Goal: Information Seeking & Learning: Compare options

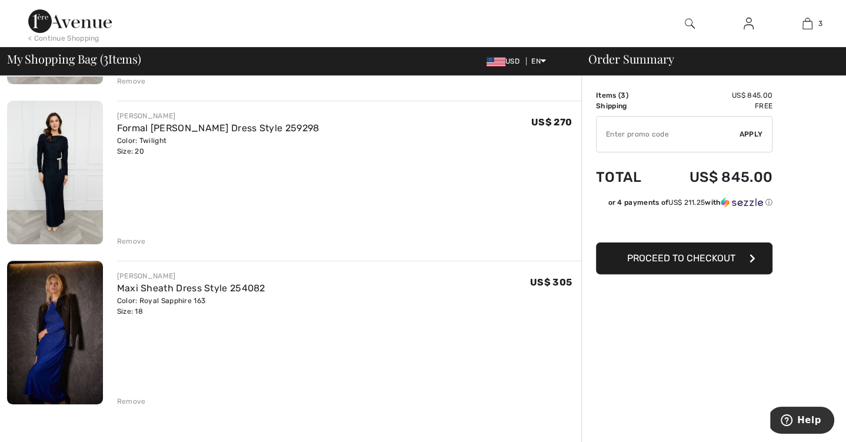
scroll to position [233, 0]
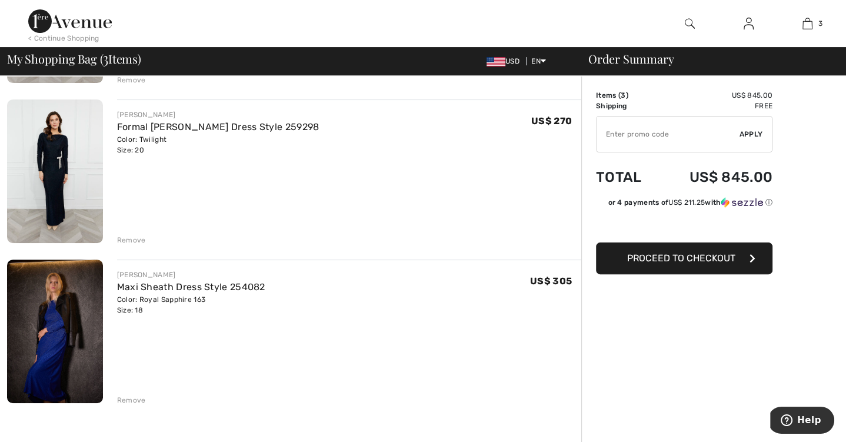
click at [125, 235] on div "Remove" at bounding box center [131, 240] width 29 height 11
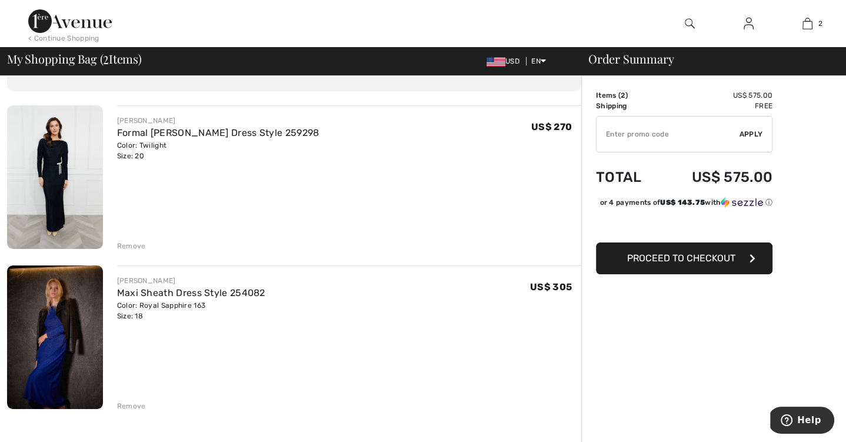
scroll to position [51, 0]
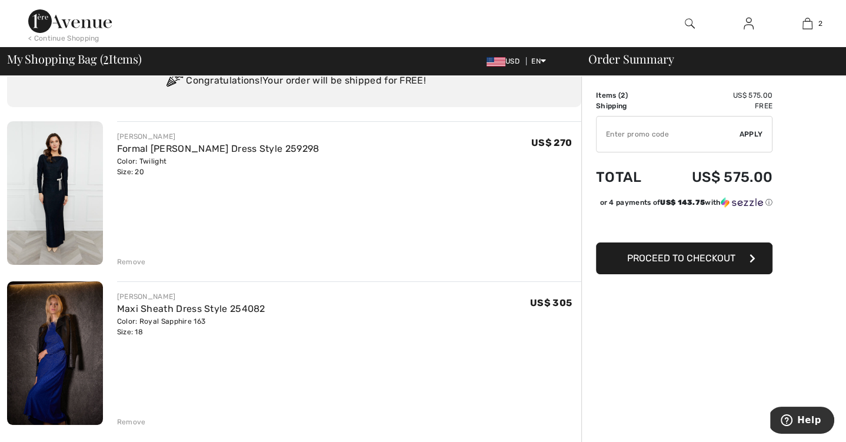
click at [54, 168] on img at bounding box center [55, 193] width 96 height 144
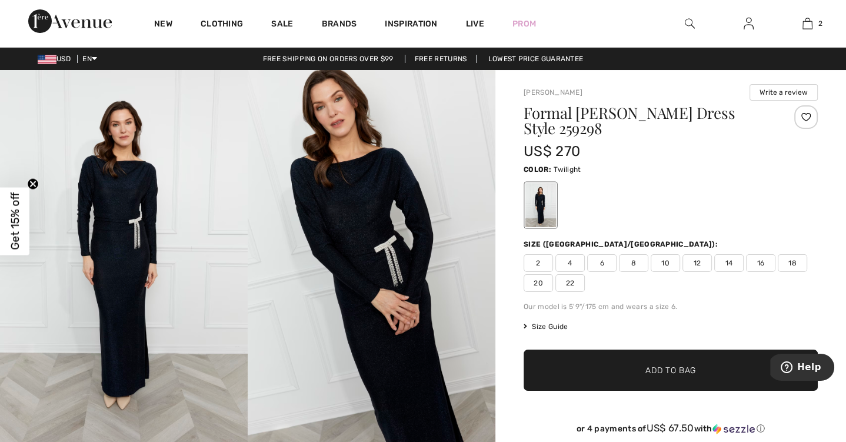
click at [125, 198] on img at bounding box center [124, 256] width 248 height 372
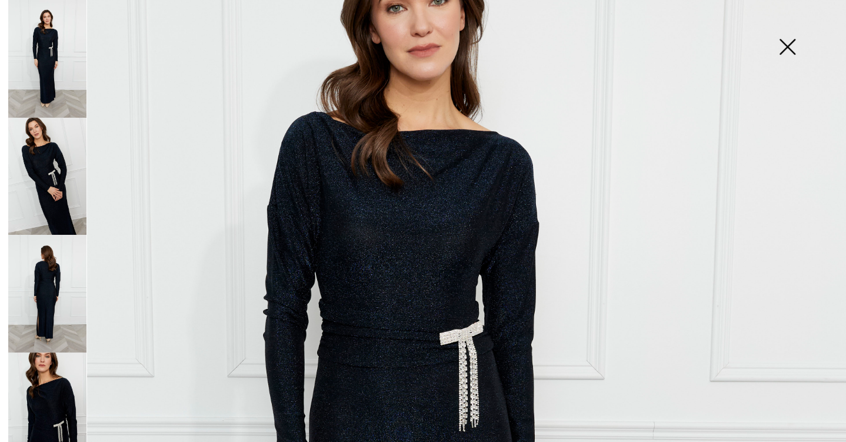
scroll to position [178, 0]
click at [788, 46] on img at bounding box center [787, 48] width 59 height 61
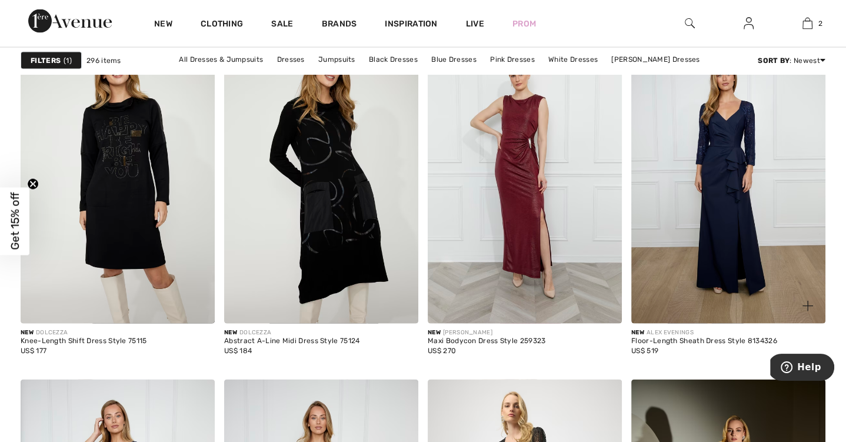
scroll to position [2011, 0]
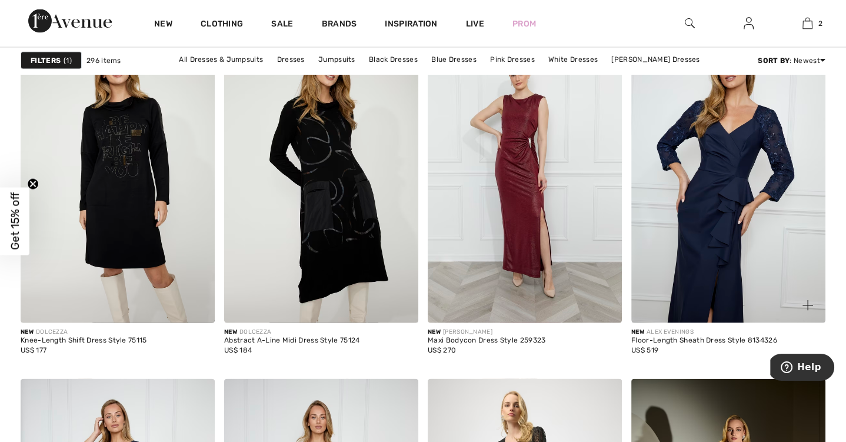
click at [697, 225] on img at bounding box center [728, 177] width 194 height 291
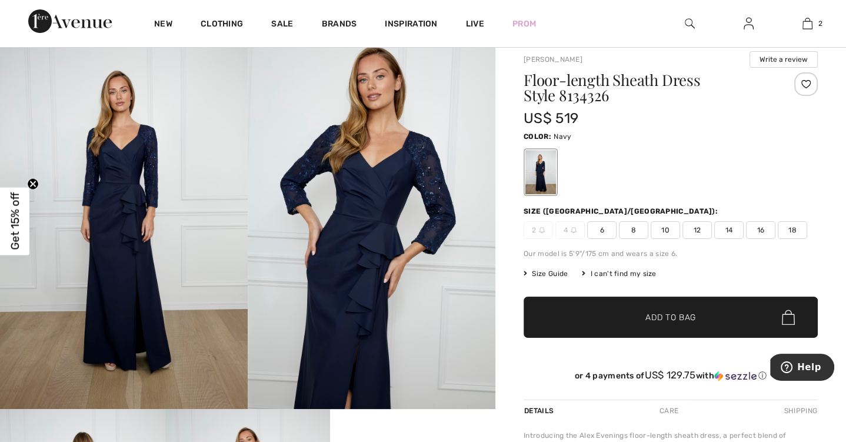
scroll to position [38, 0]
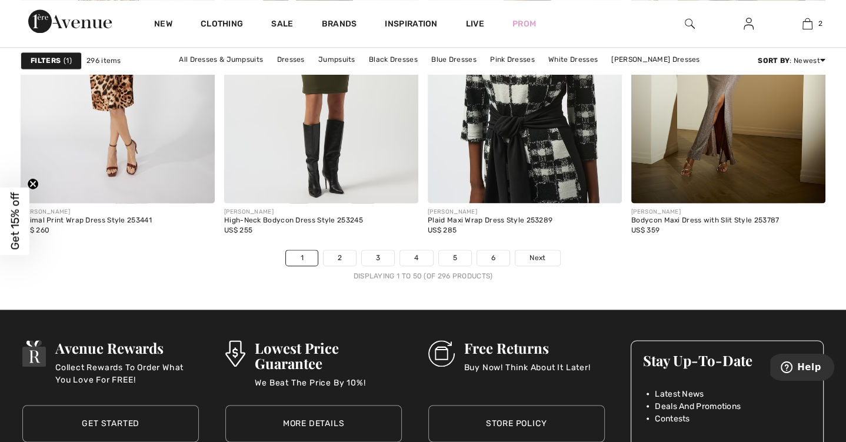
scroll to position [5210, 0]
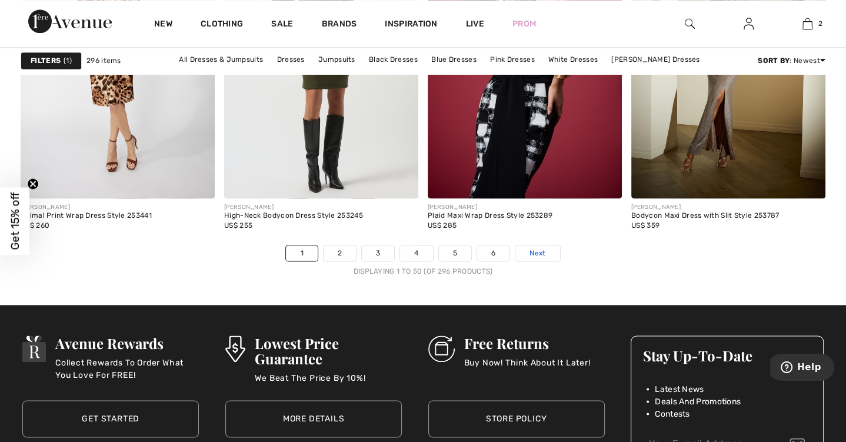
click at [538, 250] on span "Next" at bounding box center [537, 253] width 16 height 11
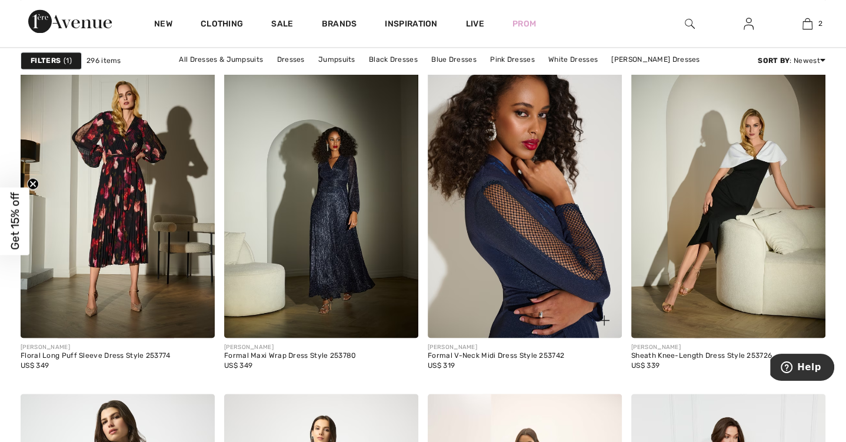
scroll to position [1653, 0]
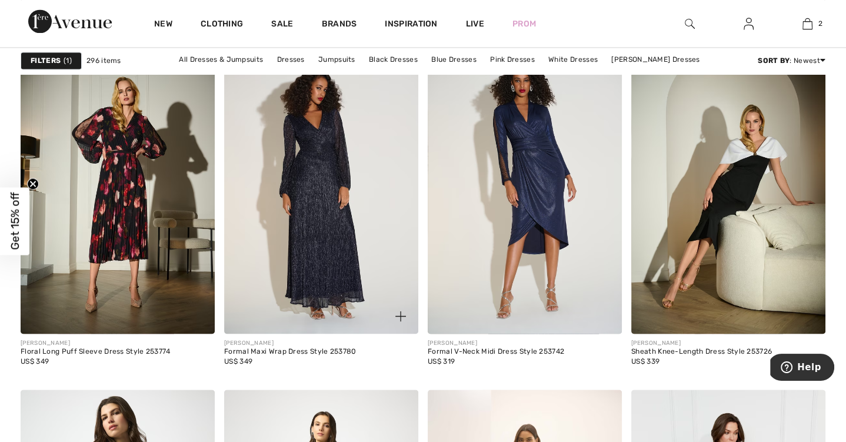
click at [349, 226] on img at bounding box center [321, 187] width 194 height 291
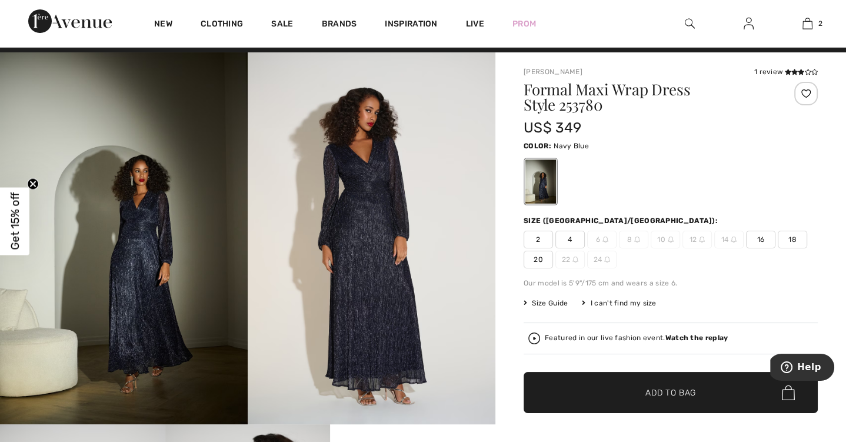
scroll to position [21, 0]
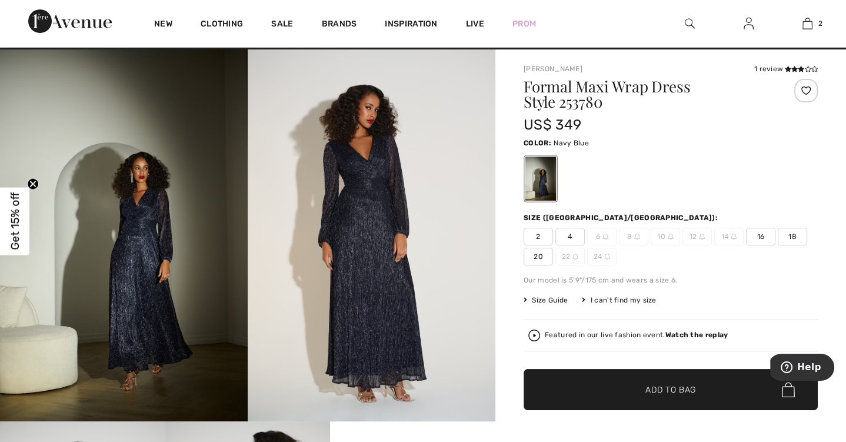
click at [382, 243] on img at bounding box center [372, 235] width 248 height 372
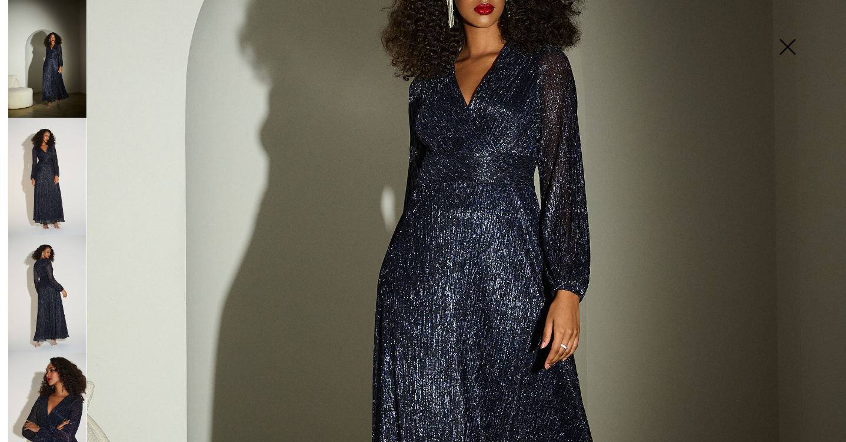
scroll to position [419, 0]
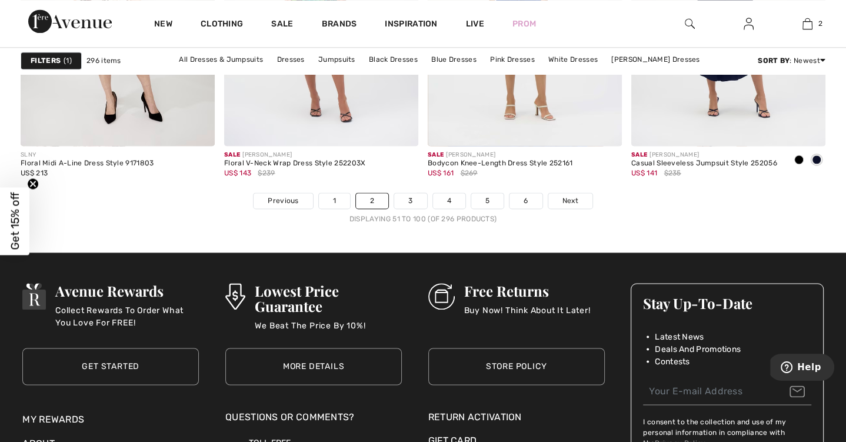
scroll to position [5277, 0]
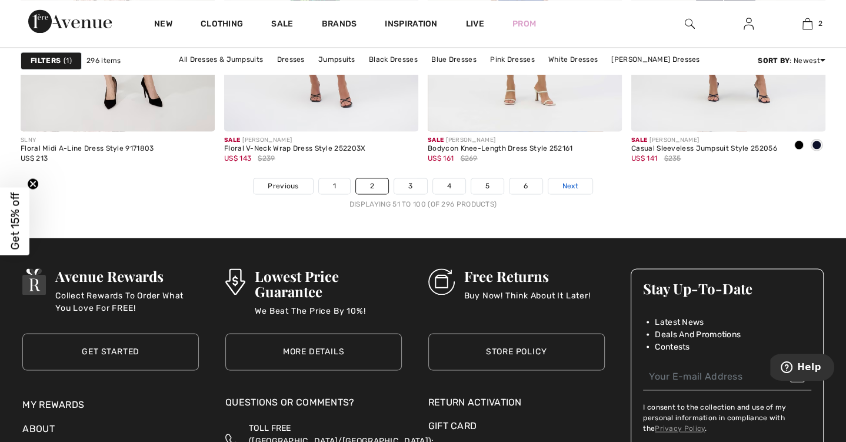
click at [573, 187] on span "Next" at bounding box center [570, 186] width 16 height 11
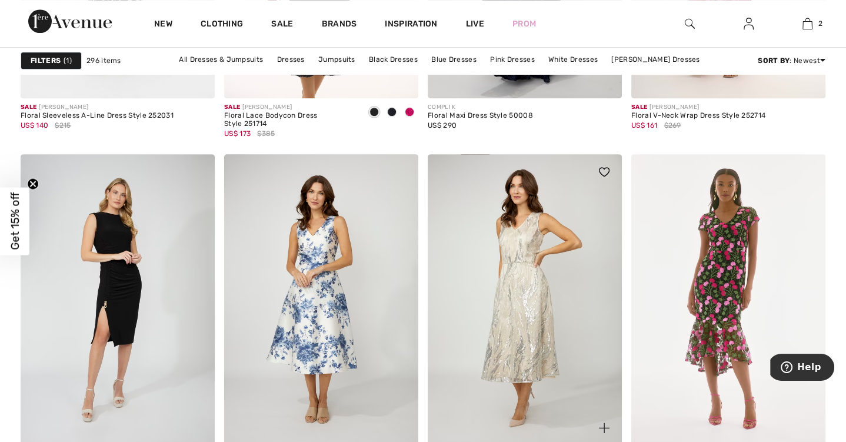
scroll to position [1075, 0]
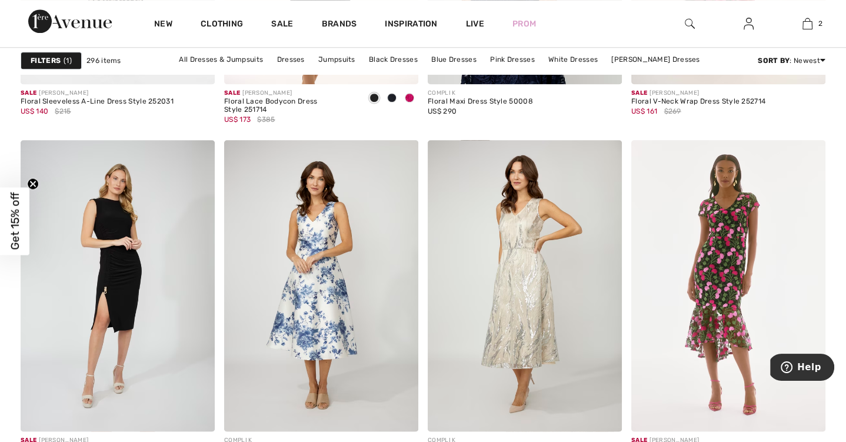
click at [59, 62] on strong "Filters" at bounding box center [46, 60] width 30 height 11
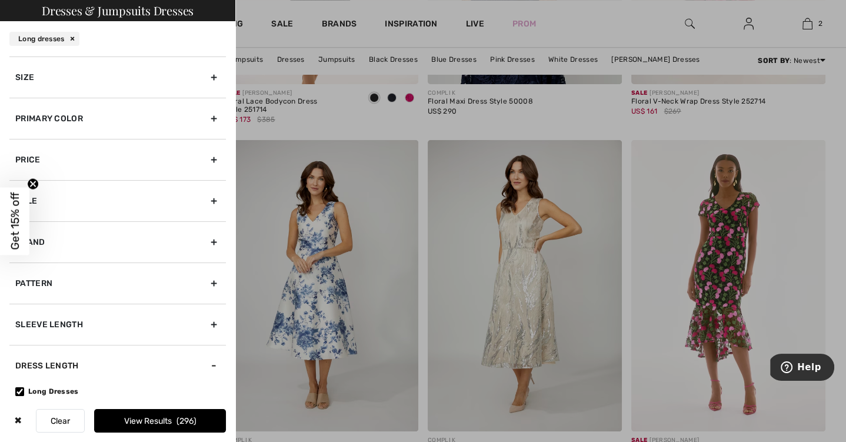
click at [101, 319] on div "Sleeve length" at bounding box center [117, 323] width 216 height 41
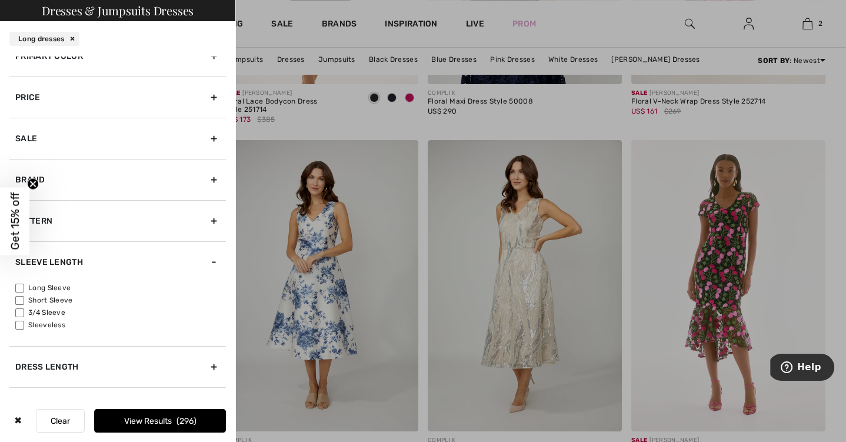
scroll to position [71, 0]
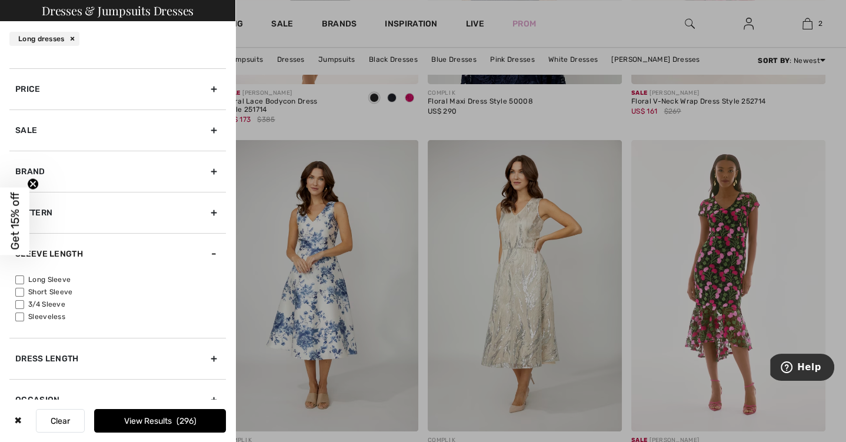
click at [19, 302] on input"] "3/4 Sleeve" at bounding box center [19, 304] width 9 height 9
checkbox input"] "true"
click at [20, 278] on input"] "Long Sleeve" at bounding box center [19, 279] width 9 height 9
checkbox input"] "true"
click at [166, 423] on button "View Results 112" at bounding box center [160, 421] width 132 height 24
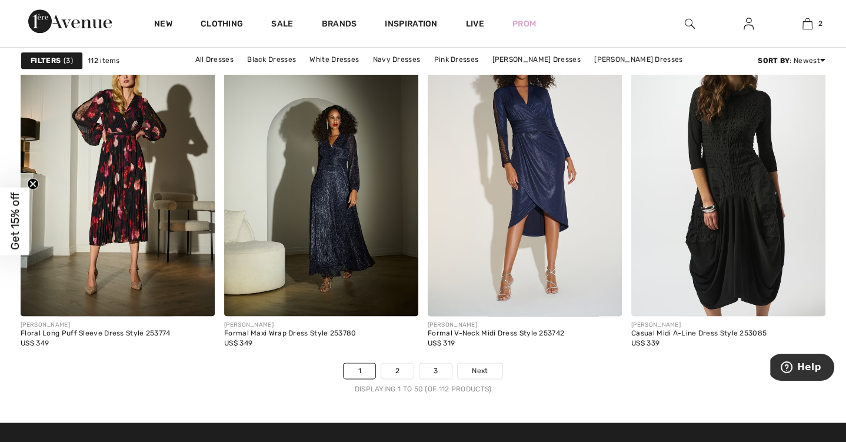
scroll to position [5097, 0]
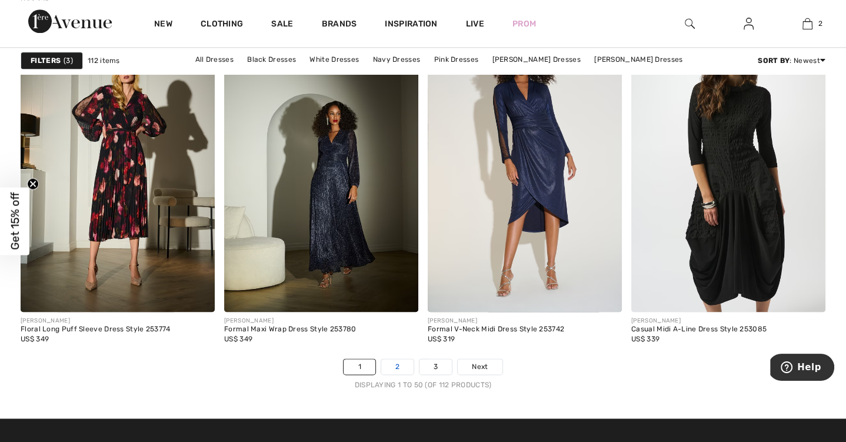
click at [392, 367] on link "2" at bounding box center [397, 366] width 32 height 15
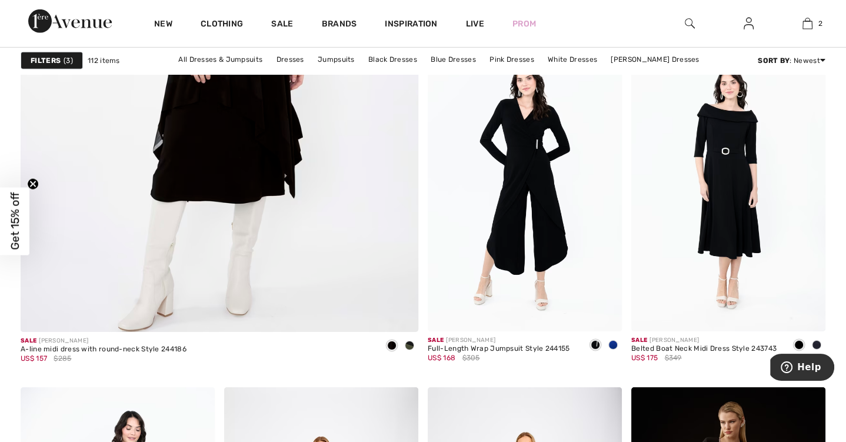
scroll to position [3209, 0]
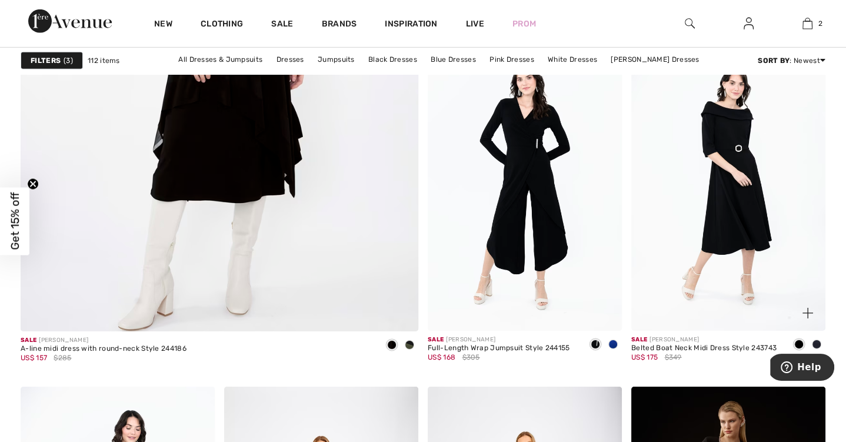
click at [684, 249] on img at bounding box center [728, 184] width 194 height 291
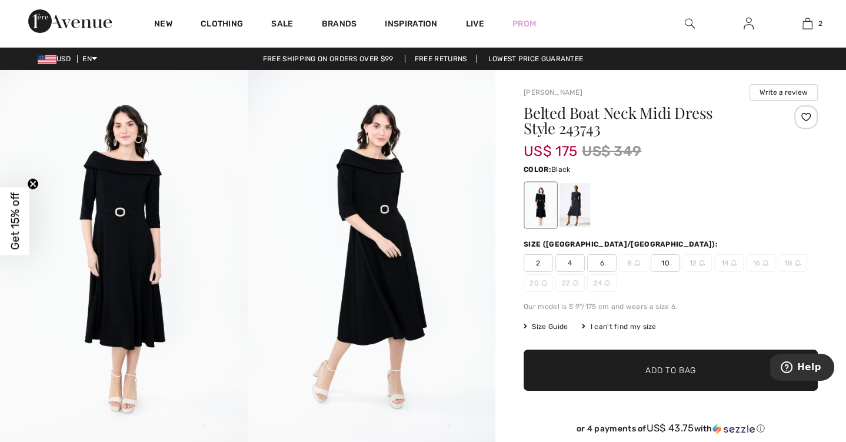
click at [401, 266] on img at bounding box center [372, 256] width 248 height 372
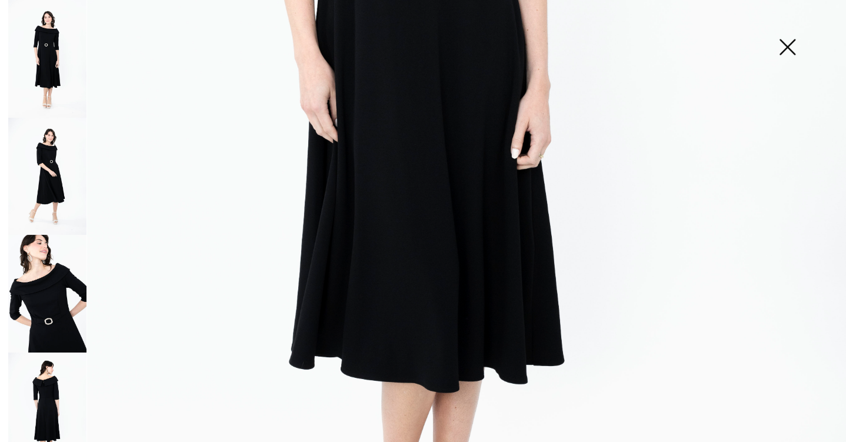
scroll to position [580, 0]
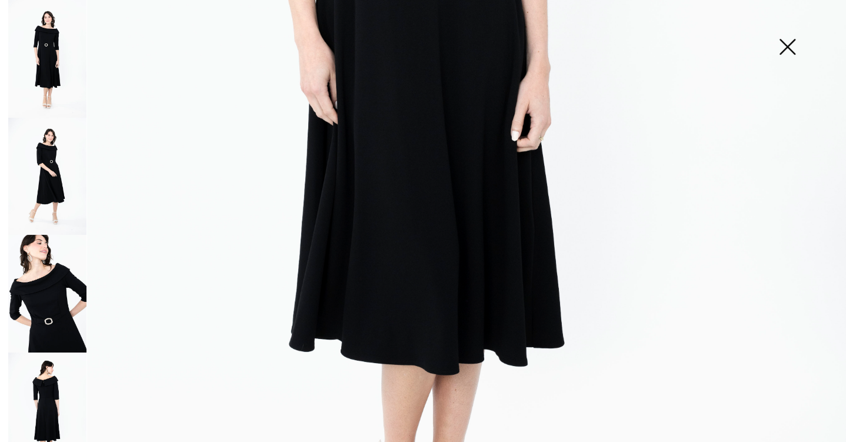
click at [778, 50] on img at bounding box center [787, 48] width 59 height 61
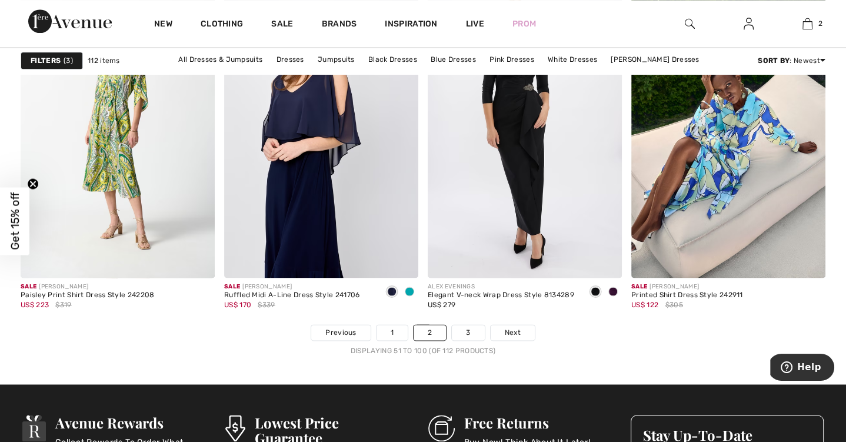
scroll to position [5137, 0]
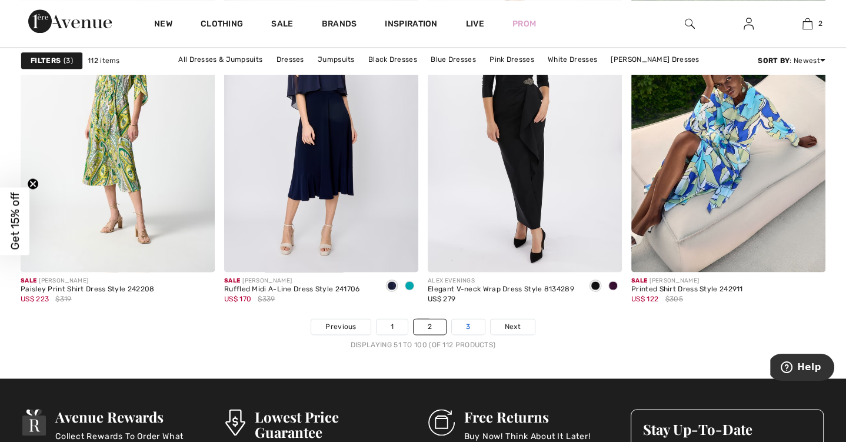
click at [471, 322] on link "3" at bounding box center [468, 326] width 32 height 15
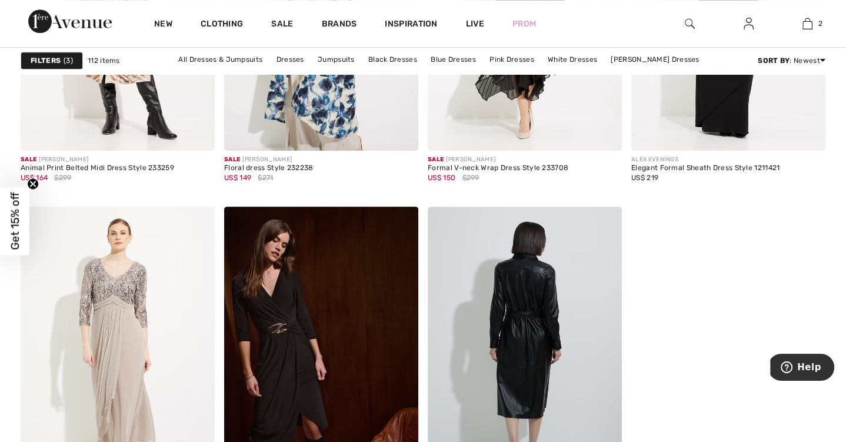
scroll to position [977, 0]
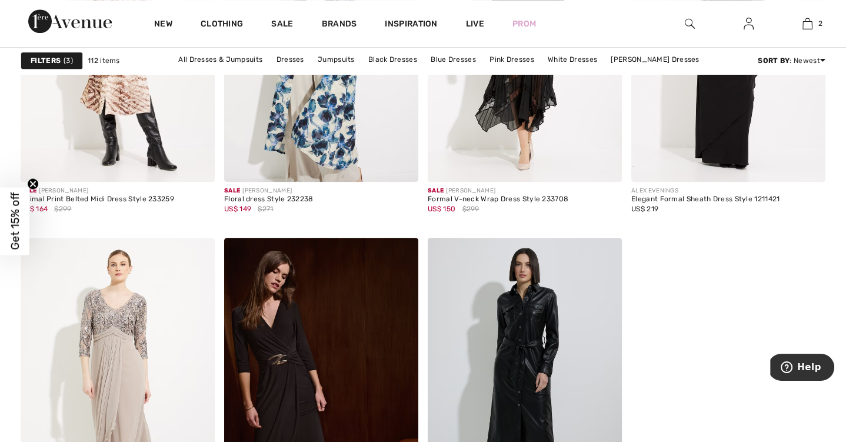
click at [70, 16] on img at bounding box center [70, 21] width 84 height 24
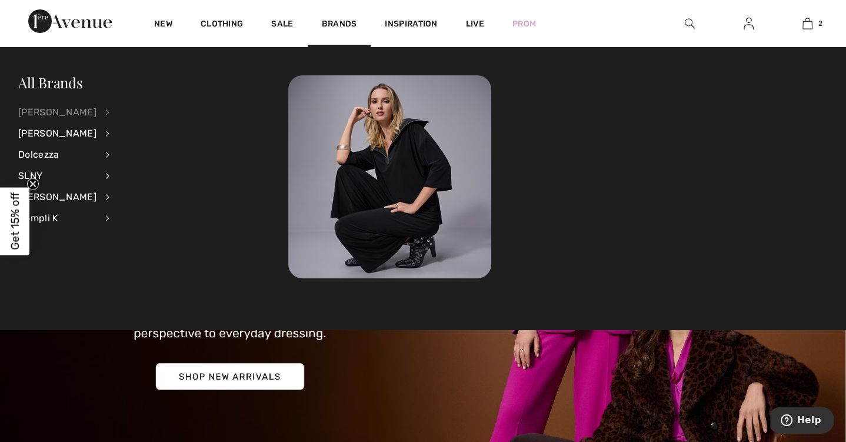
click at [60, 112] on div "[PERSON_NAME]" at bounding box center [57, 112] width 78 height 21
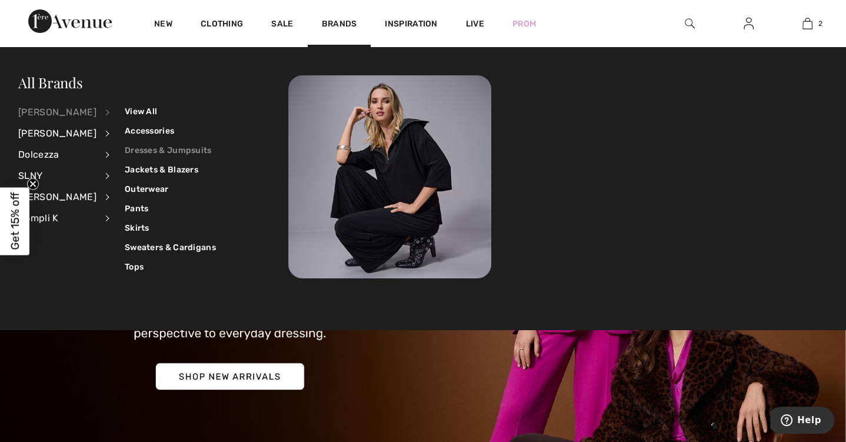
click at [152, 153] on link "Dresses & Jumpsuits" at bounding box center [170, 150] width 91 height 19
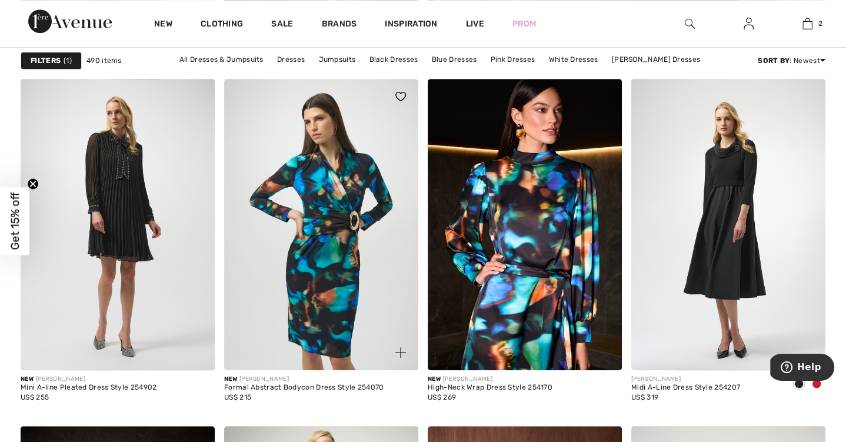
scroll to position [798, 0]
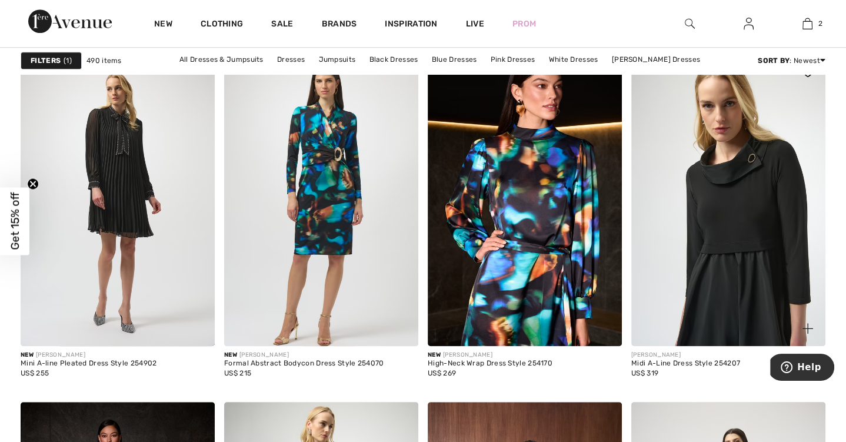
click at [682, 329] on img at bounding box center [728, 200] width 194 height 291
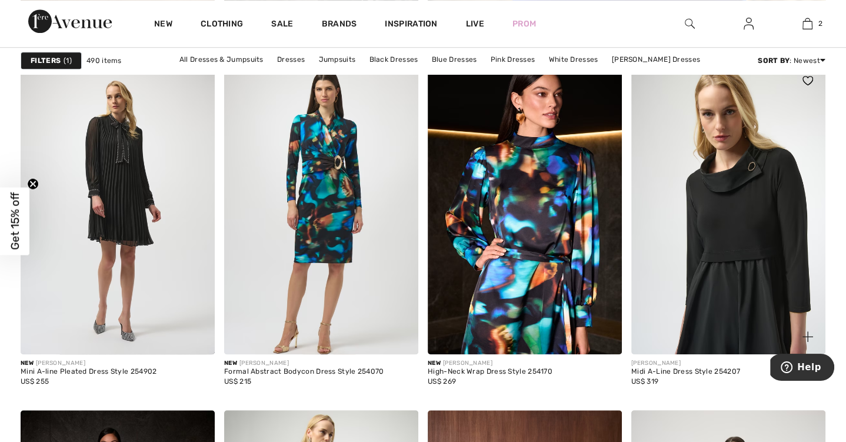
scroll to position [801, 0]
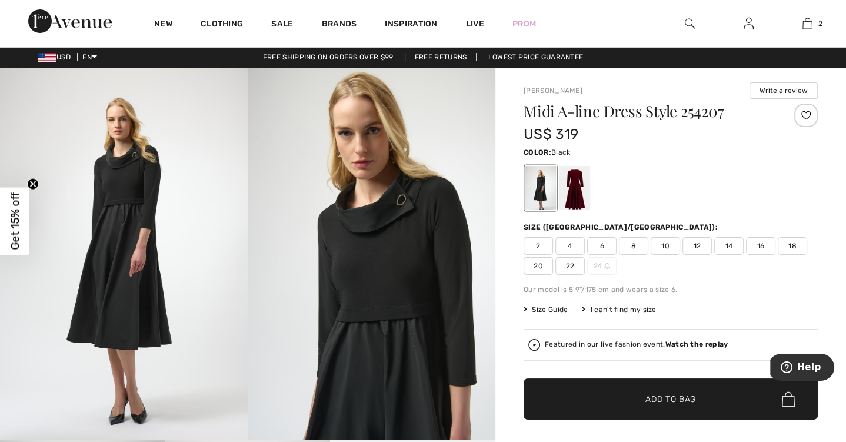
scroll to position [2, 0]
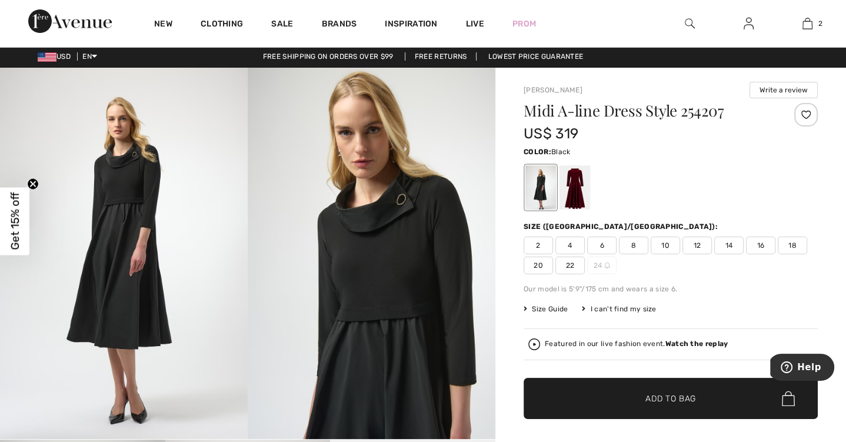
click at [540, 307] on span "Size Guide" at bounding box center [545, 308] width 44 height 11
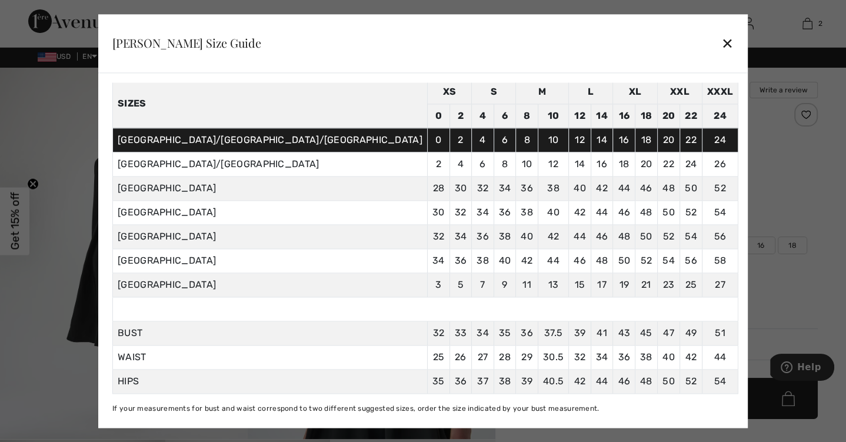
scroll to position [54, 0]
click at [688, 324] on div at bounding box center [423, 221] width 846 height 442
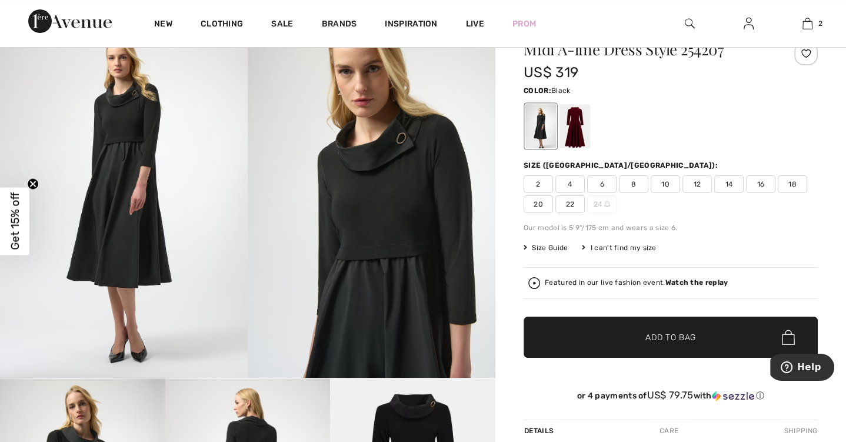
scroll to position [68, 0]
